Goal: Task Accomplishment & Management: Complete application form

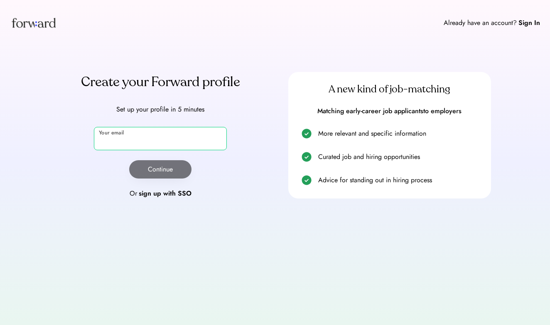
click at [144, 135] on input "email" at bounding box center [160, 138] width 133 height 23
click at [152, 146] on input "**********" at bounding box center [160, 138] width 133 height 23
type input "**********"
click at [161, 174] on button "Continue" at bounding box center [160, 169] width 62 height 18
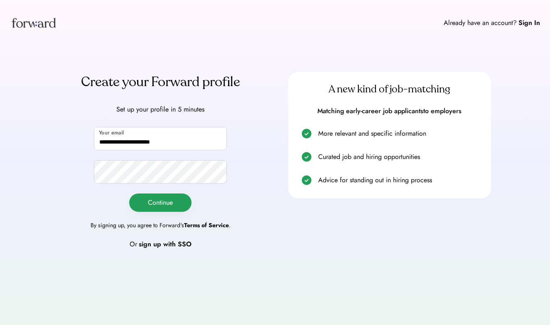
click at [169, 207] on button "Continue" at bounding box center [160, 202] width 62 height 18
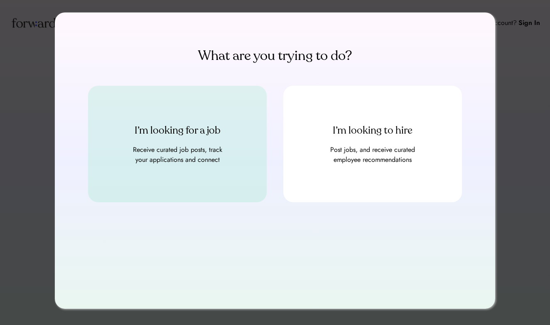
click at [211, 162] on div "Receive curated job posts, track your applications and connect" at bounding box center [178, 155] width 100 height 20
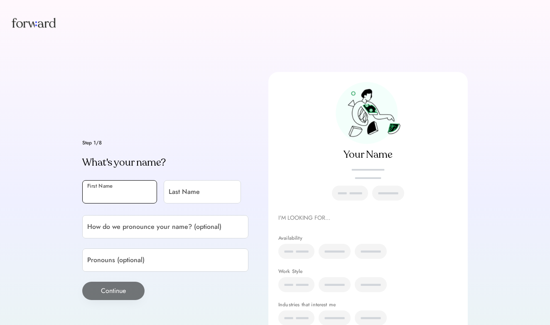
click at [123, 185] on input "input" at bounding box center [119, 191] width 75 height 23
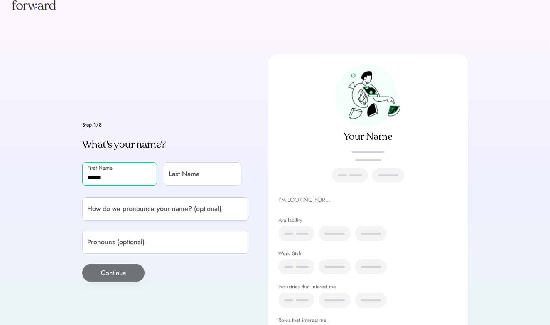
scroll to position [20, 0]
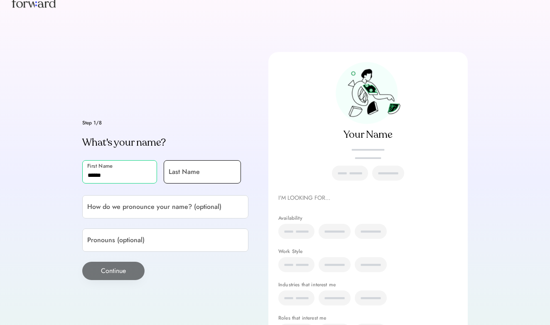
type input "******"
click at [164, 183] on input "input" at bounding box center [202, 171] width 77 height 23
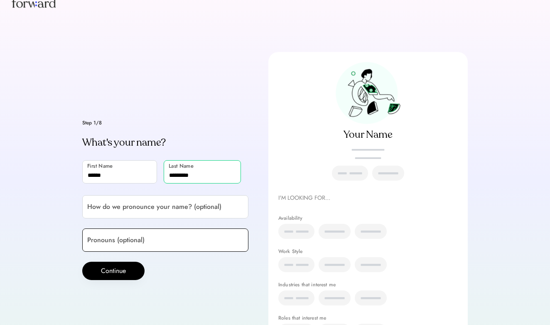
type input "*********"
click at [122, 251] on input "input" at bounding box center [165, 239] width 166 height 23
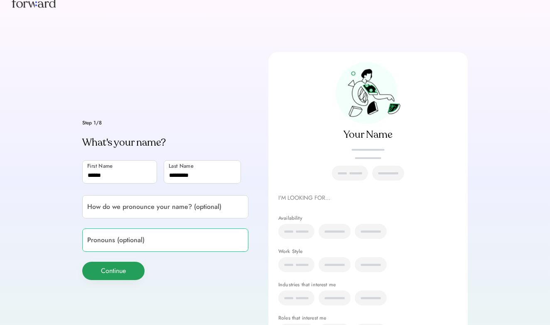
click at [122, 280] on button "Continue" at bounding box center [113, 270] width 62 height 18
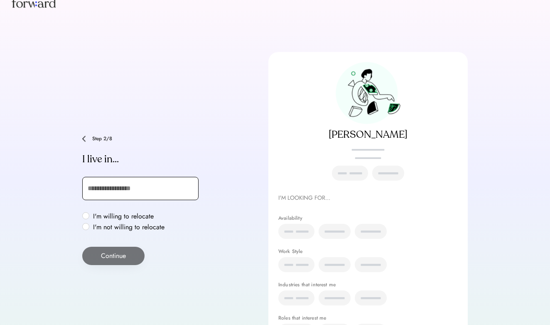
click at [135, 192] on input "text" at bounding box center [140, 188] width 116 height 23
type input "***"
type input "**********"
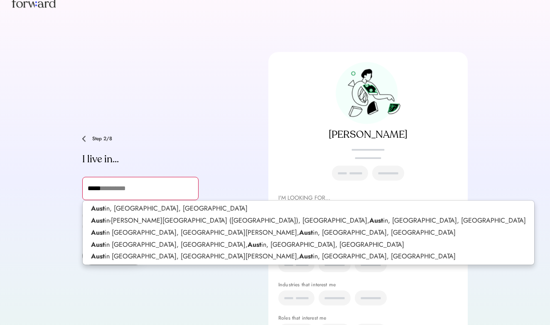
type input "******"
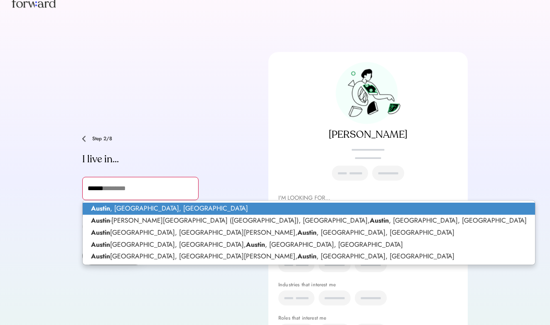
click at [139, 210] on p "Austin , TX, USA" at bounding box center [309, 208] width 453 height 12
type input "**********"
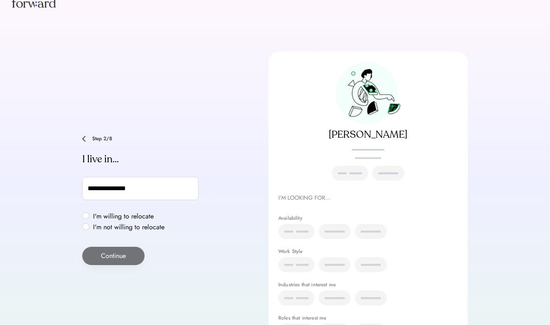
click at [129, 214] on label "I'm willing to relocate" at bounding box center [129, 216] width 76 height 7
click at [119, 255] on button "Continue" at bounding box center [113, 255] width 62 height 18
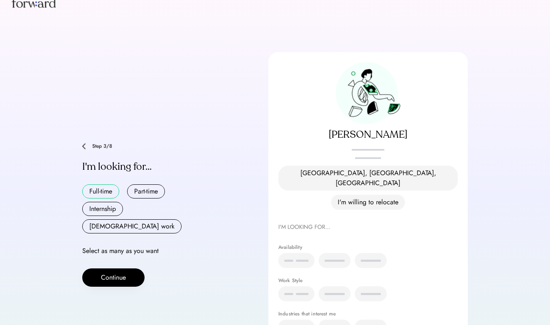
click at [114, 184] on button "Full-time" at bounding box center [100, 191] width 37 height 14
click at [142, 189] on button "Part-time" at bounding box center [146, 191] width 38 height 14
click at [113, 206] on button "Internship" at bounding box center [102, 209] width 41 height 14
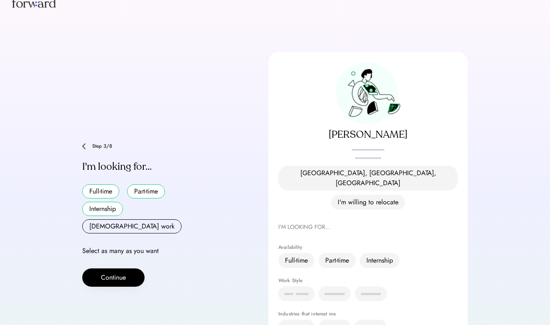
click at [115, 206] on button "Internship" at bounding box center [102, 209] width 41 height 14
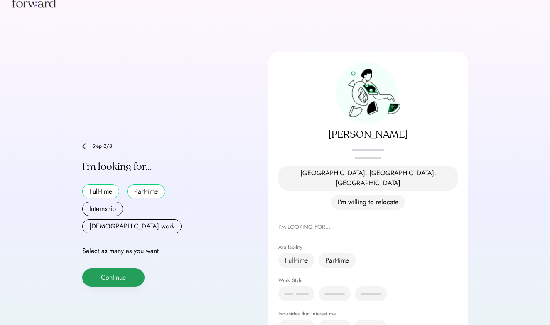
click at [128, 268] on button "Continue" at bounding box center [113, 277] width 62 height 18
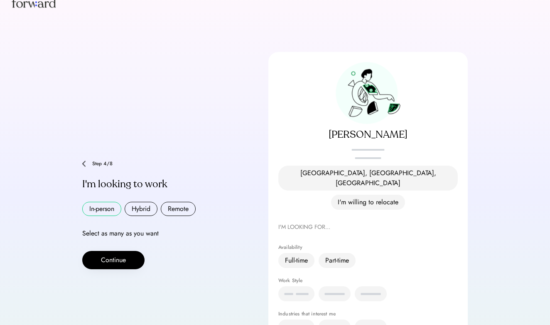
click at [111, 202] on button "In-person" at bounding box center [101, 209] width 39 height 14
click at [144, 202] on button "Hybrid" at bounding box center [141, 209] width 33 height 14
click at [174, 202] on button "Remote" at bounding box center [178, 209] width 35 height 14
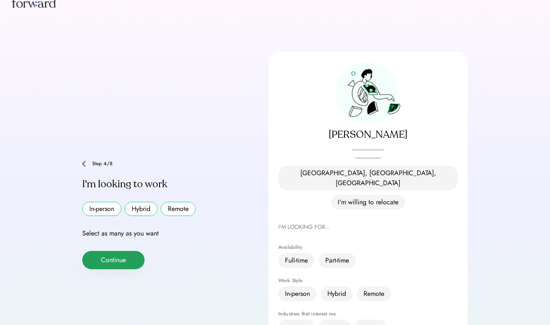
click at [137, 251] on button "Continue" at bounding box center [113, 260] width 62 height 18
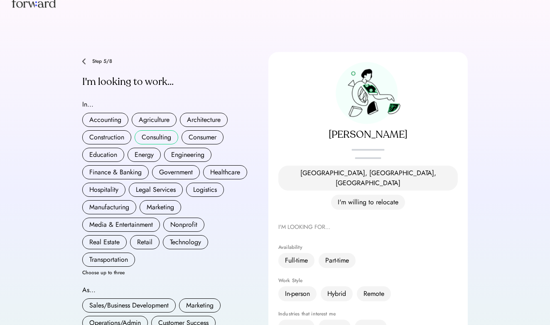
click at [162, 131] on button "Consulting" at bounding box center [157, 137] width 44 height 14
click at [160, 204] on button "Marketing" at bounding box center [161, 207] width 42 height 14
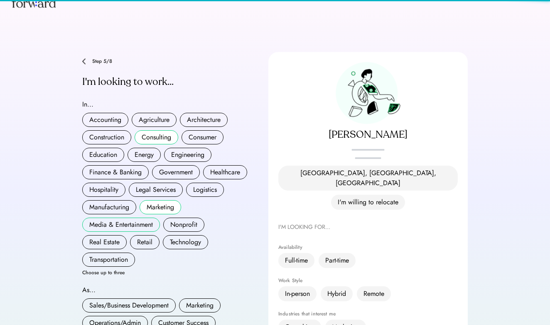
click at [145, 217] on button "Media & Entertainment" at bounding box center [121, 224] width 78 height 14
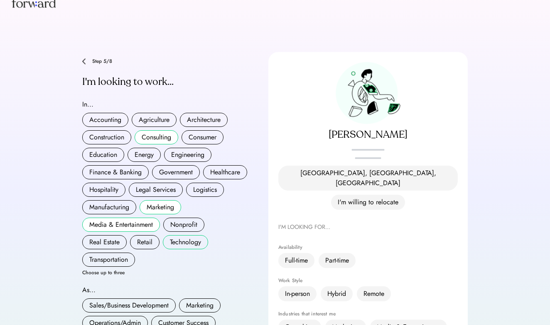
click at [193, 235] on button "Technology" at bounding box center [185, 242] width 45 height 14
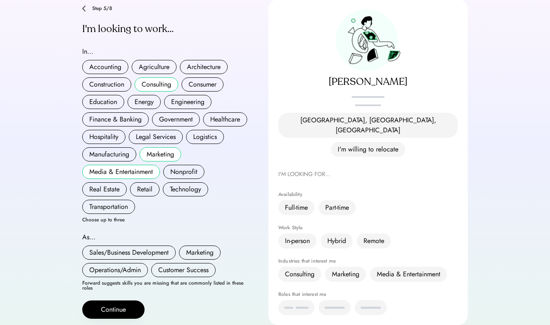
scroll to position [79, 0]
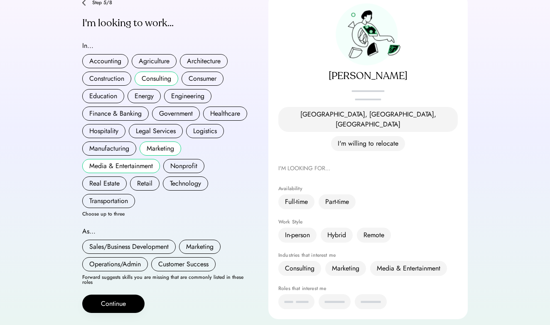
click at [157, 76] on button "Consulting" at bounding box center [157, 78] width 44 height 14
click at [187, 177] on button "Technology" at bounding box center [185, 183] width 45 height 14
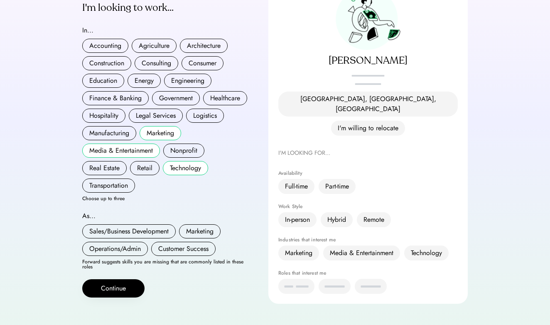
scroll to position [93, 0]
click at [153, 228] on button "Sales/Business Development" at bounding box center [128, 231] width 93 height 14
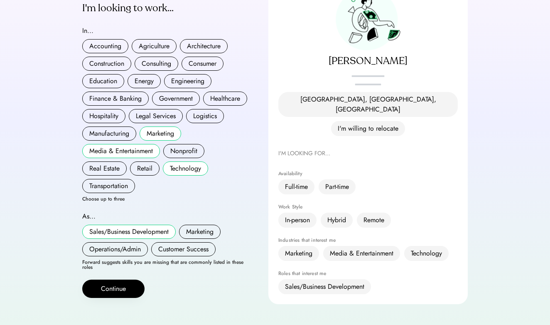
click at [201, 233] on div "Sales/Business Development Marketing Operations/Admin Customer Success" at bounding box center [165, 240] width 166 height 32
click at [201, 227] on button "Marketing" at bounding box center [200, 231] width 42 height 14
click at [174, 242] on button "Customer Success" at bounding box center [183, 249] width 64 height 14
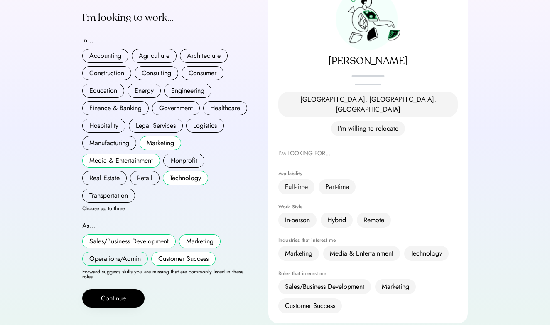
click at [130, 251] on button "Operations/Admin" at bounding box center [115, 258] width 66 height 14
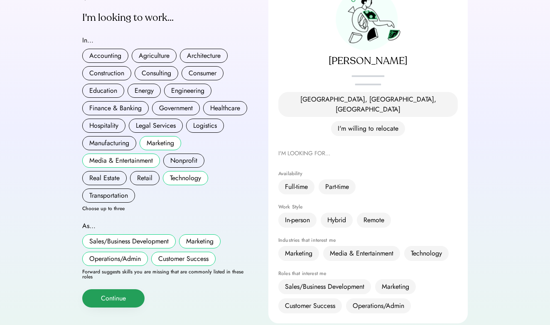
click at [139, 289] on button "Continue" at bounding box center [113, 298] width 62 height 18
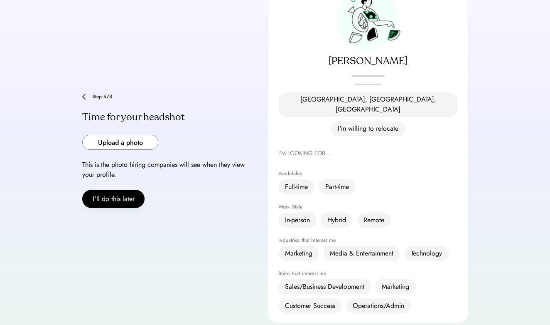
click at [144, 135] on input "file" at bounding box center [120, 142] width 75 height 14
click at [138, 135] on input "file" at bounding box center [120, 142] width 75 height 14
type input "**********"
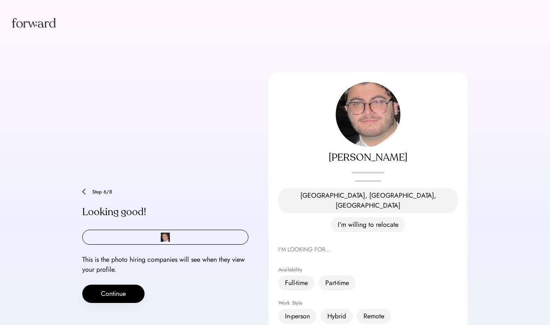
scroll to position [0, 0]
click at [388, 140] on div "Aliyar Agha-Khan placeholder pronouns Austin, TX, USA I'm willing to relocate" at bounding box center [368, 157] width 180 height 150
click at [162, 230] on input "file" at bounding box center [165, 237] width 165 height 14
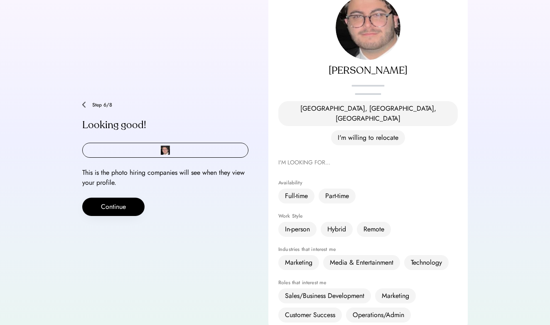
scroll to position [88, 0]
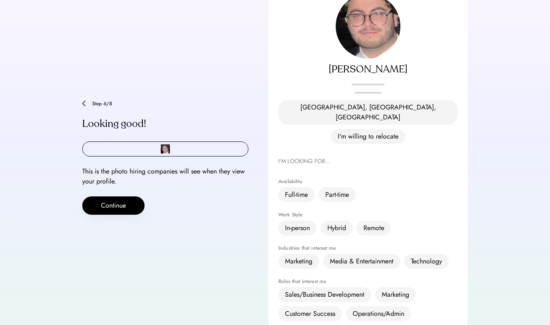
click at [363, 28] on img at bounding box center [368, 26] width 65 height 65
click at [362, 72] on div "Aliyar Agha-Khan" at bounding box center [368, 69] width 180 height 13
click at [112, 196] on button "Continue" at bounding box center [113, 205] width 62 height 18
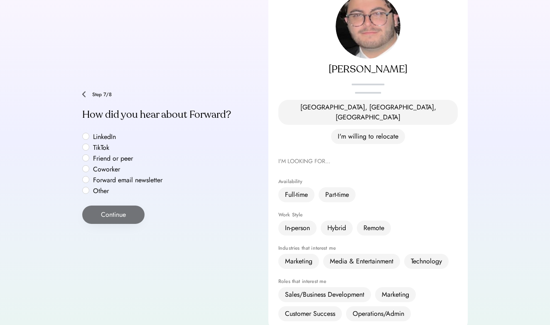
click at [106, 133] on label "LinkedIn" at bounding box center [128, 136] width 75 height 7
click at [108, 208] on button "Continue" at bounding box center [113, 214] width 62 height 18
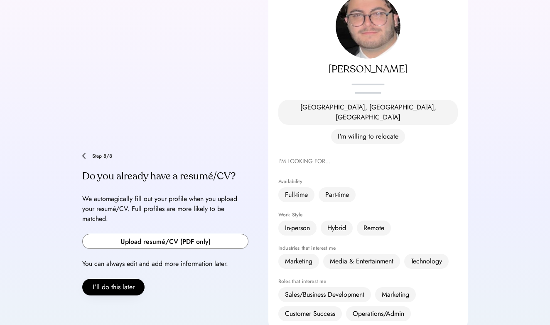
click at [142, 234] on input "file" at bounding box center [165, 241] width 165 height 14
type input "**********"
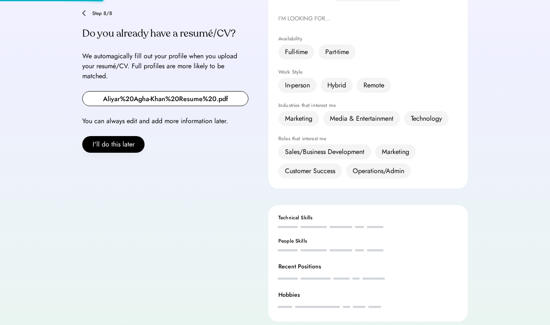
scroll to position [230, 0]
click at [197, 92] on input "file" at bounding box center [165, 99] width 165 height 14
type input "**********"
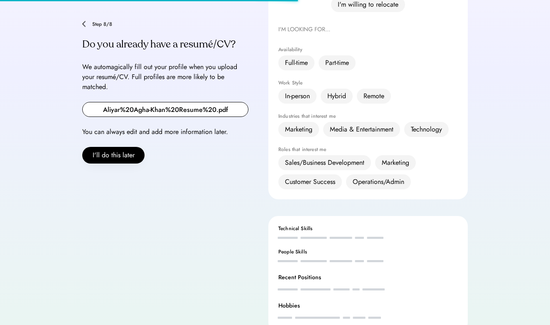
scroll to position [218, 0]
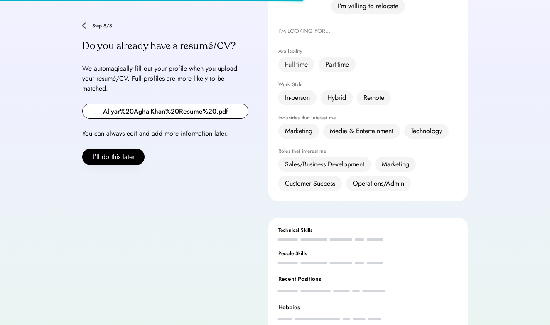
click at [306, 234] on div "Neque molestie lacinia sit morbi" at bounding box center [330, 239] width 105 height 10
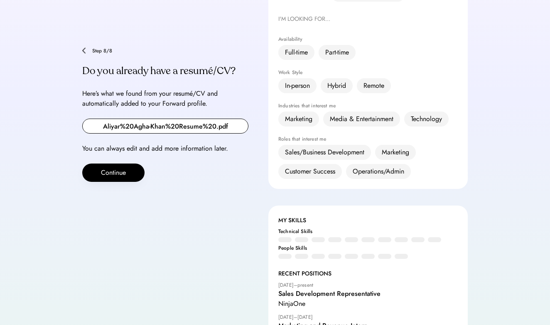
scroll to position [194, 0]
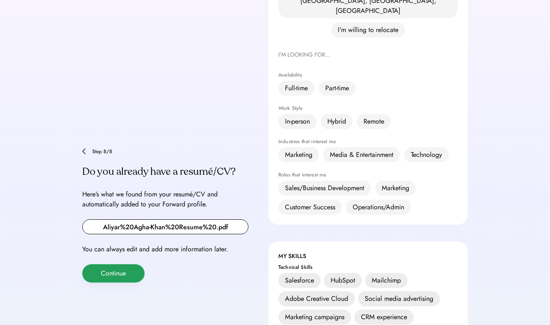
click at [122, 264] on button "Continue" at bounding box center [113, 273] width 62 height 18
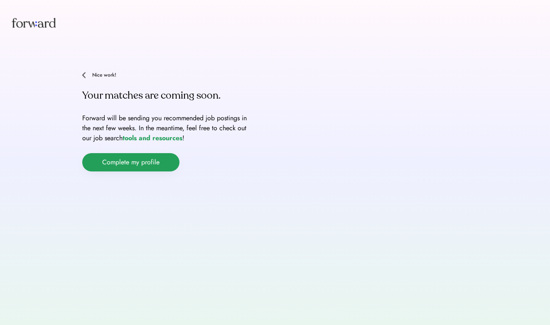
click at [160, 166] on button "Complete my profile" at bounding box center [130, 162] width 97 height 18
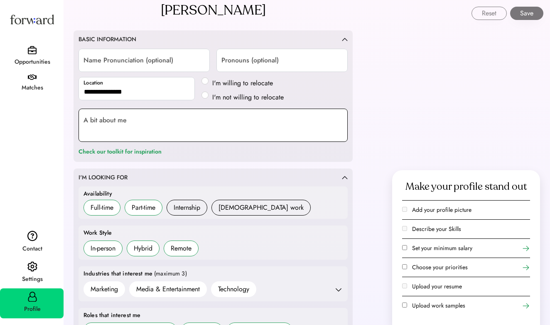
scroll to position [95, 0]
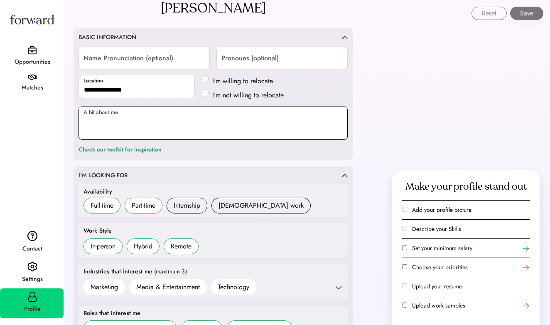
click at [260, 113] on textarea at bounding box center [213, 122] width 269 height 33
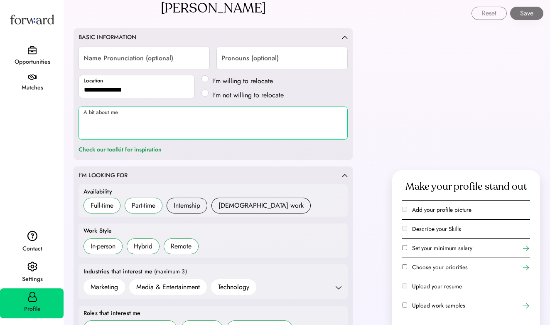
paste textarea "**********"
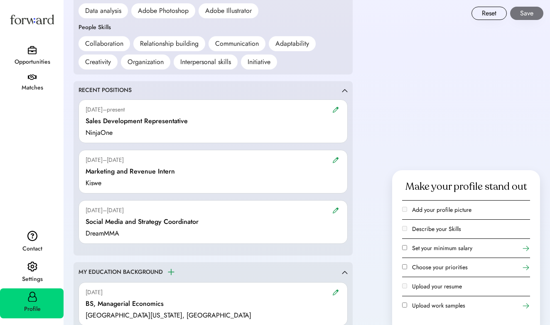
scroll to position [673, 0]
type textarea "**********"
click at [349, 88] on div "RECENT POSITIONS Jun 2025–present Sales Development Representative NinjaOne May…" at bounding box center [213, 169] width 279 height 174
click at [347, 89] on img at bounding box center [345, 91] width 6 height 4
click at [344, 89] on img at bounding box center [345, 91] width 6 height 4
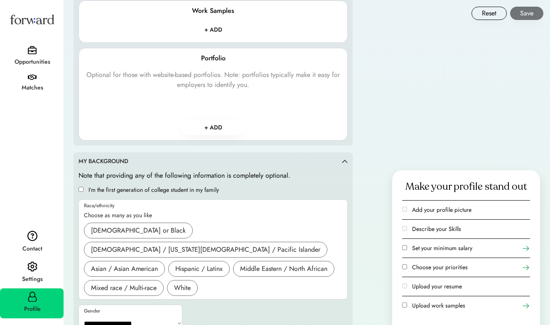
scroll to position [1100, 0]
select select "*****"
click at [233, 299] on div "**********" at bounding box center [213, 252] width 269 height 163
click at [186, 283] on div "White" at bounding box center [182, 288] width 17 height 10
click at [256, 264] on div "Middle Eastern / North African" at bounding box center [283, 269] width 87 height 10
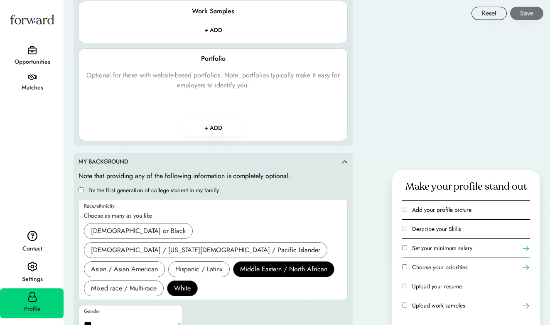
click at [249, 292] on div "**********" at bounding box center [213, 252] width 269 height 163
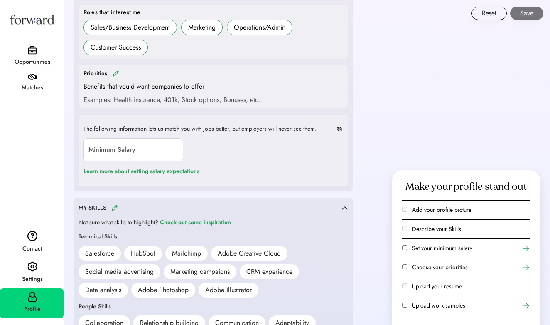
scroll to position [389, 0]
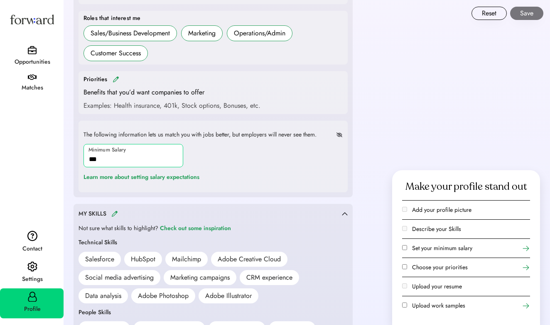
type input "**"
click at [279, 180] on div "The following information lets us match you with jobs better, but employers wil…" at bounding box center [213, 156] width 269 height 71
click at [138, 161] on input "input" at bounding box center [134, 155] width 100 height 23
click at [160, 176] on div "Learn more about setting salary expectations" at bounding box center [142, 177] width 116 height 10
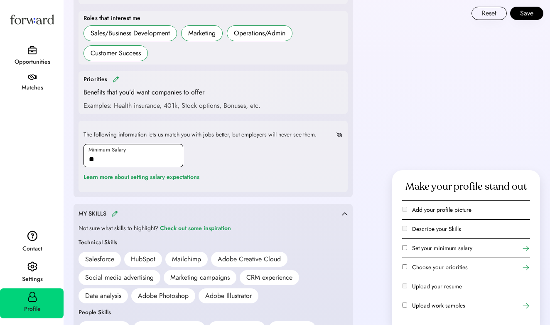
click at [133, 163] on input "input" at bounding box center [134, 155] width 100 height 23
click at [339, 132] on img at bounding box center [339, 134] width 7 height 5
click at [339, 133] on img at bounding box center [339, 134] width 7 height 5
click at [103, 158] on input "input" at bounding box center [134, 155] width 100 height 23
type input "*******"
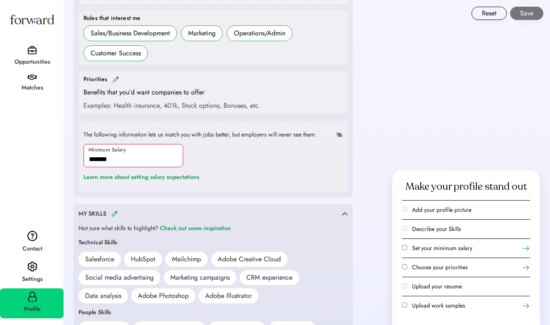
click at [275, 157] on div "The following information lets us match you with jobs better, but employers wil…" at bounding box center [213, 156] width 269 height 71
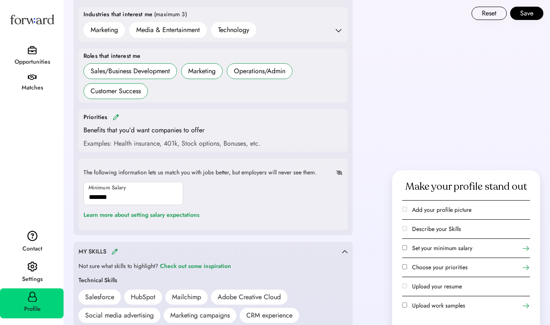
click at [123, 119] on div "Priorities" at bounding box center [213, 117] width 259 height 10
click at [119, 117] on div "Priorities" at bounding box center [213, 117] width 259 height 10
click at [113, 115] on img at bounding box center [116, 117] width 7 height 6
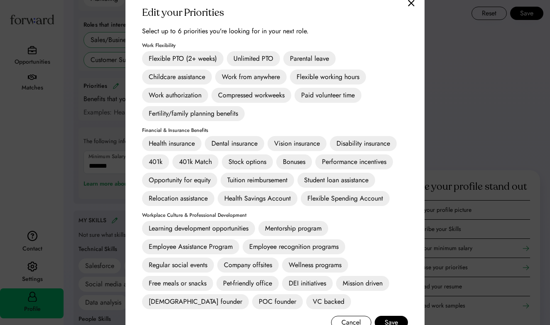
scroll to position [368, 0]
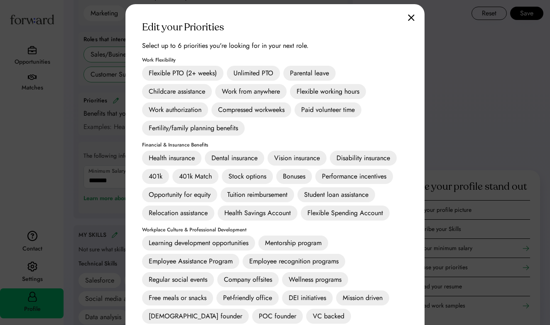
click at [414, 19] on img at bounding box center [411, 17] width 7 height 7
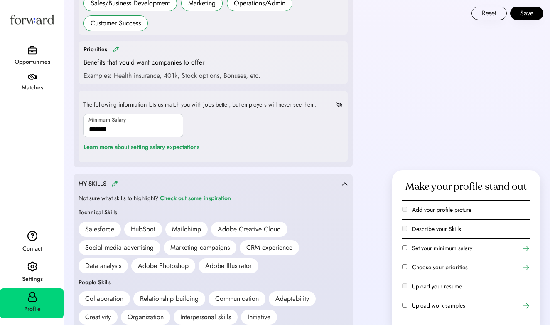
scroll to position [420, 0]
click at [529, 249] on icon at bounding box center [526, 248] width 8 height 8
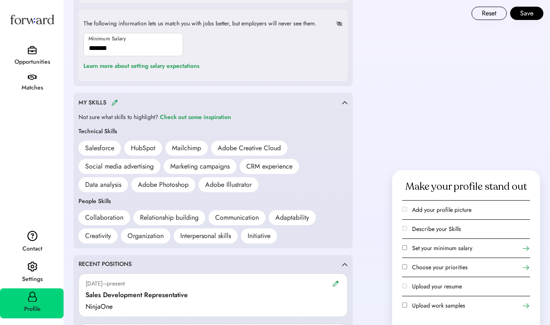
scroll to position [481, 0]
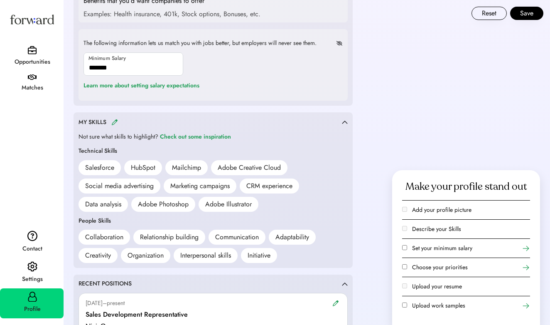
click at [524, 306] on icon at bounding box center [526, 305] width 8 height 8
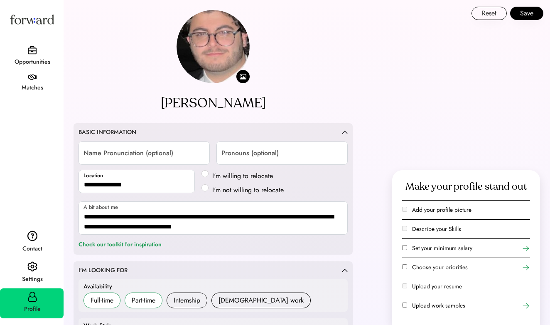
click at [243, 76] on input "file" at bounding box center [242, 76] width 13 height 13
type input "**********"
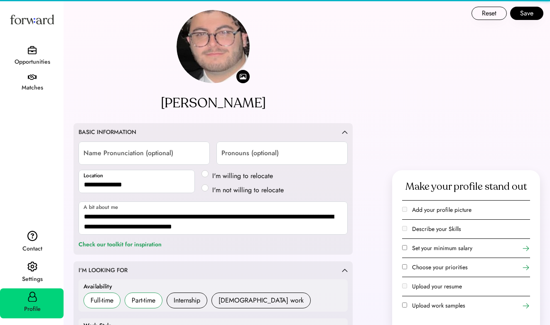
click at [215, 64] on img at bounding box center [213, 46] width 73 height 73
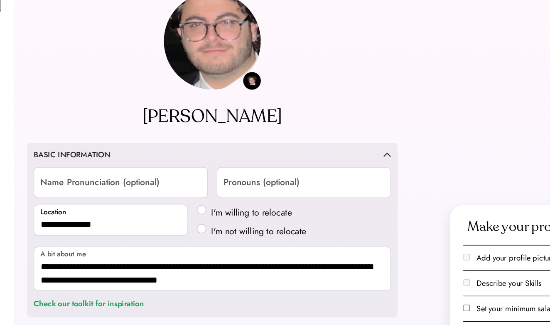
click at [236, 70] on input "file" at bounding box center [242, 76] width 13 height 13
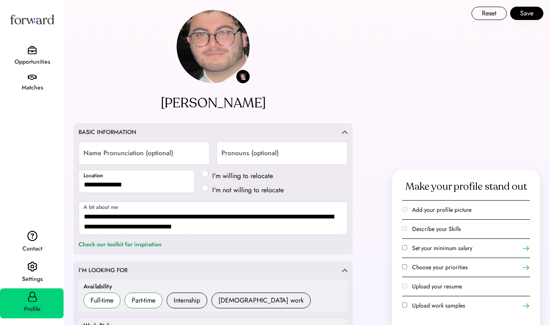
click at [240, 77] on input "file" at bounding box center [242, 76] width 13 height 13
type input "**********"
click at [231, 37] on img at bounding box center [213, 46] width 73 height 73
click at [237, 54] on img at bounding box center [213, 46] width 73 height 73
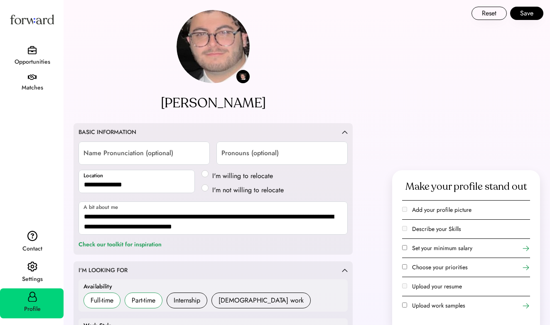
click at [37, 276] on div "Settings" at bounding box center [32, 279] width 63 height 10
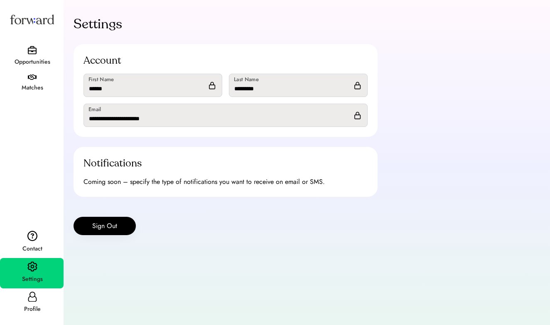
click at [33, 243] on div "Contact" at bounding box center [32, 248] width 63 height 15
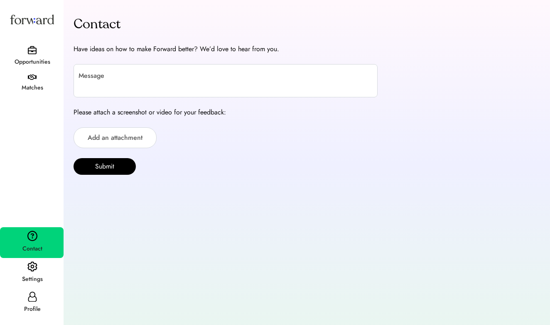
click at [33, 305] on div "Profile" at bounding box center [32, 309] width 63 height 10
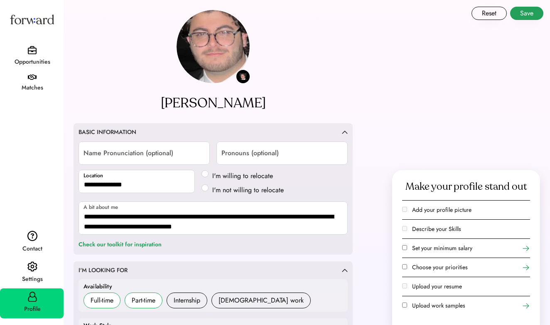
click at [528, 15] on button "Save" at bounding box center [526, 13] width 33 height 13
select select "*****"
click at [31, 86] on div "Matches" at bounding box center [32, 88] width 63 height 10
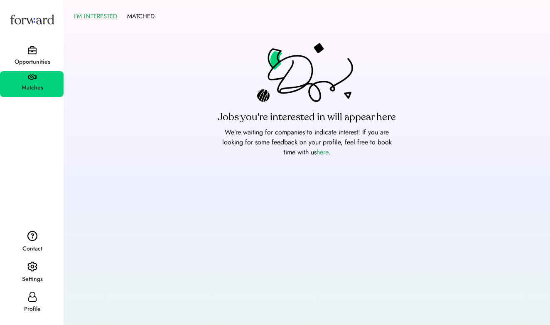
click at [31, 65] on div "Opportunities" at bounding box center [32, 62] width 63 height 10
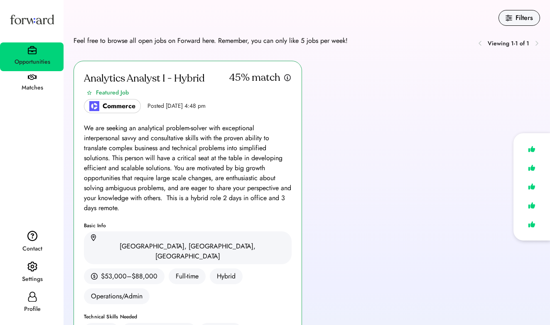
click at [133, 78] on div "Analytics Analyst I - Hybrid" at bounding box center [144, 78] width 121 height 13
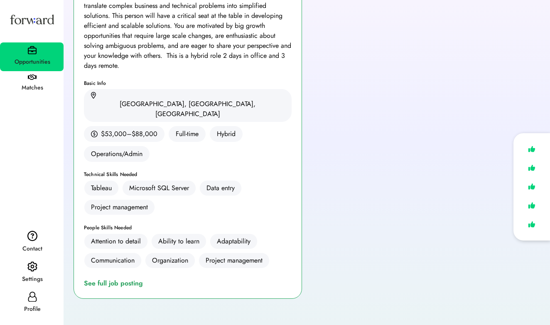
scroll to position [193, 0]
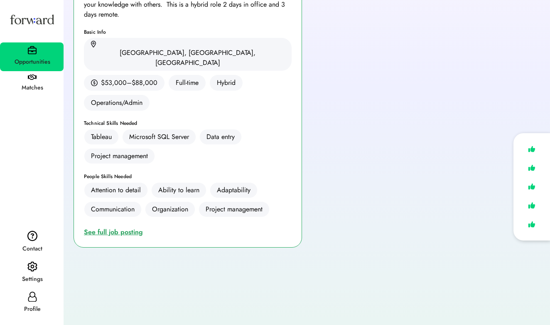
click at [126, 227] on div "See full job posting" at bounding box center [115, 232] width 62 height 10
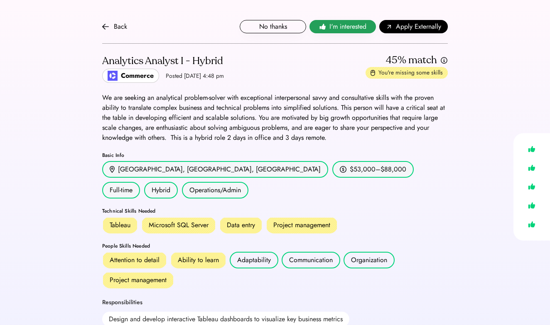
click at [343, 27] on span "I'm interested" at bounding box center [348, 27] width 37 height 10
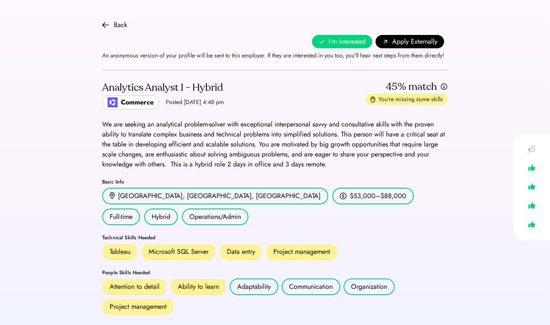
click at [430, 36] on button "Apply Externally" at bounding box center [410, 41] width 69 height 13
